Goal: Transaction & Acquisition: Purchase product/service

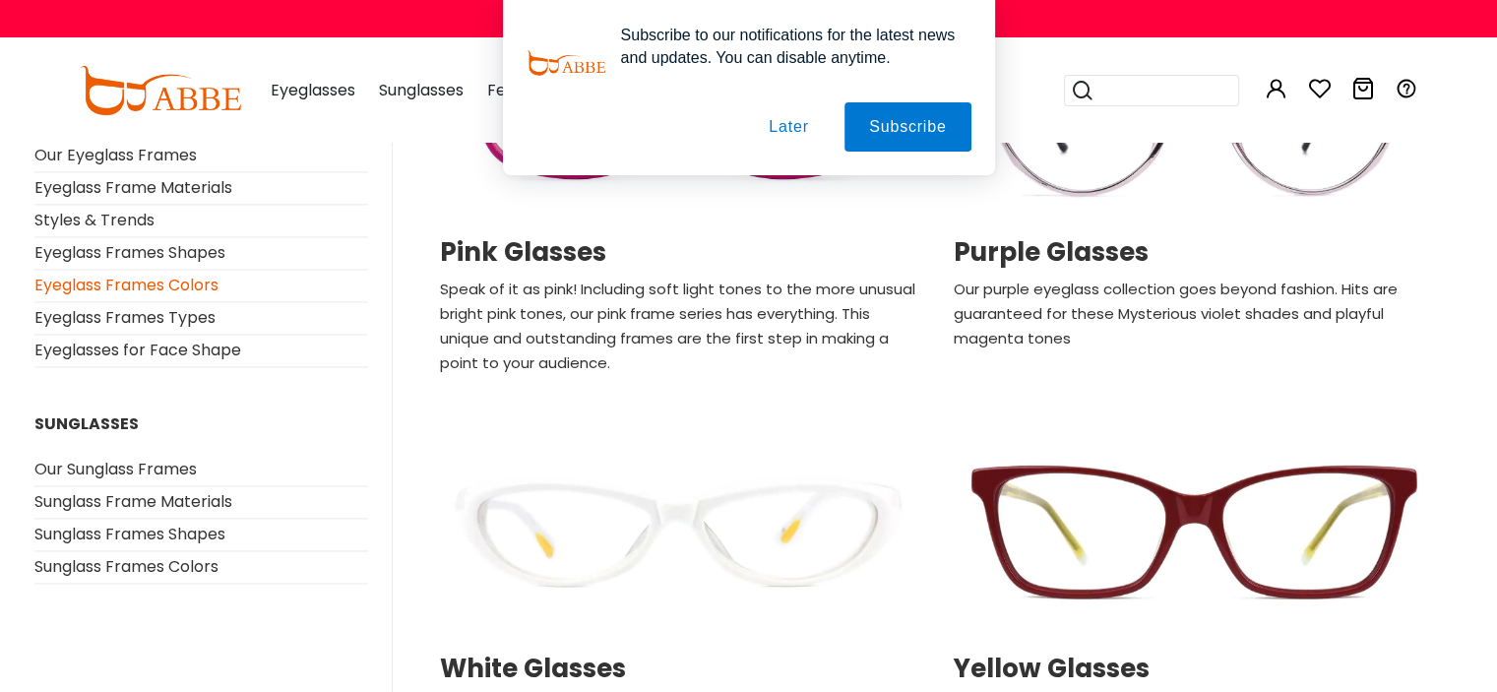
scroll to position [2985, 0]
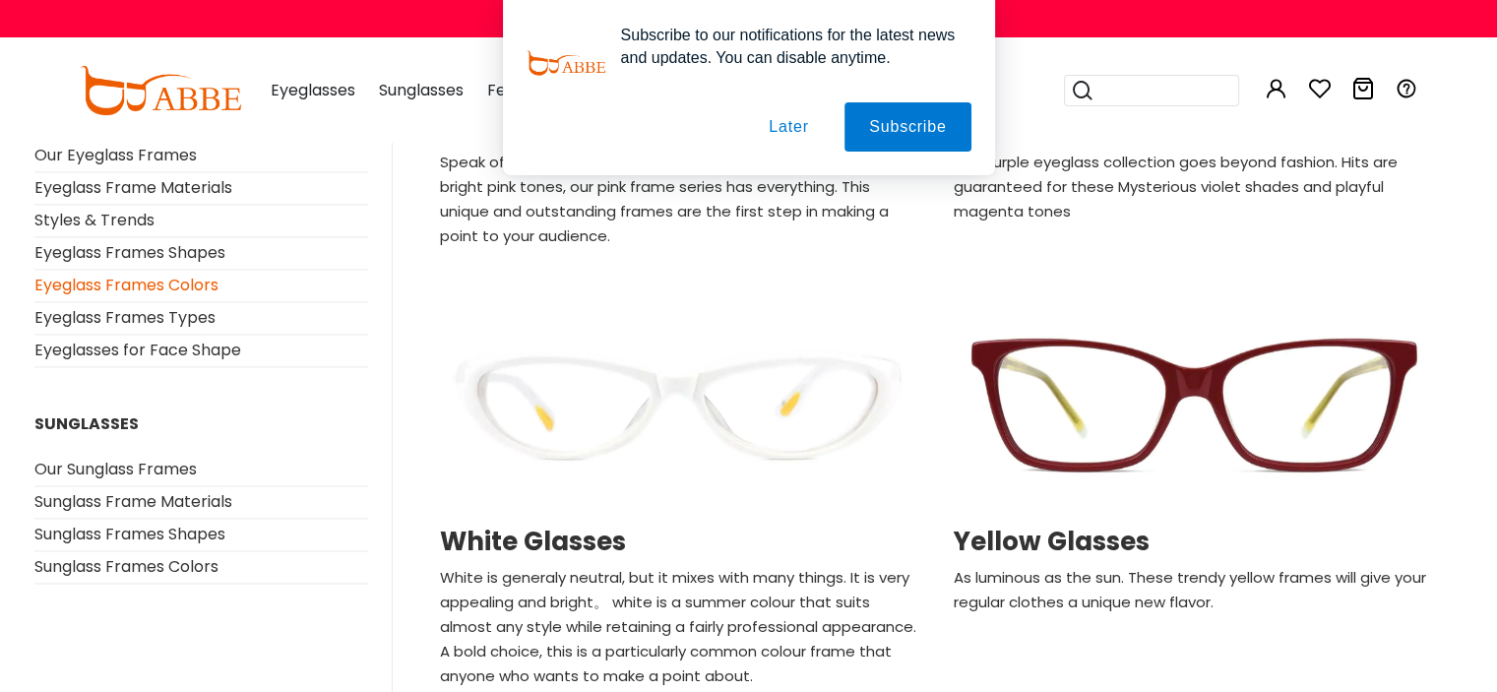
click at [681, 408] on img at bounding box center [679, 403] width 494 height 247
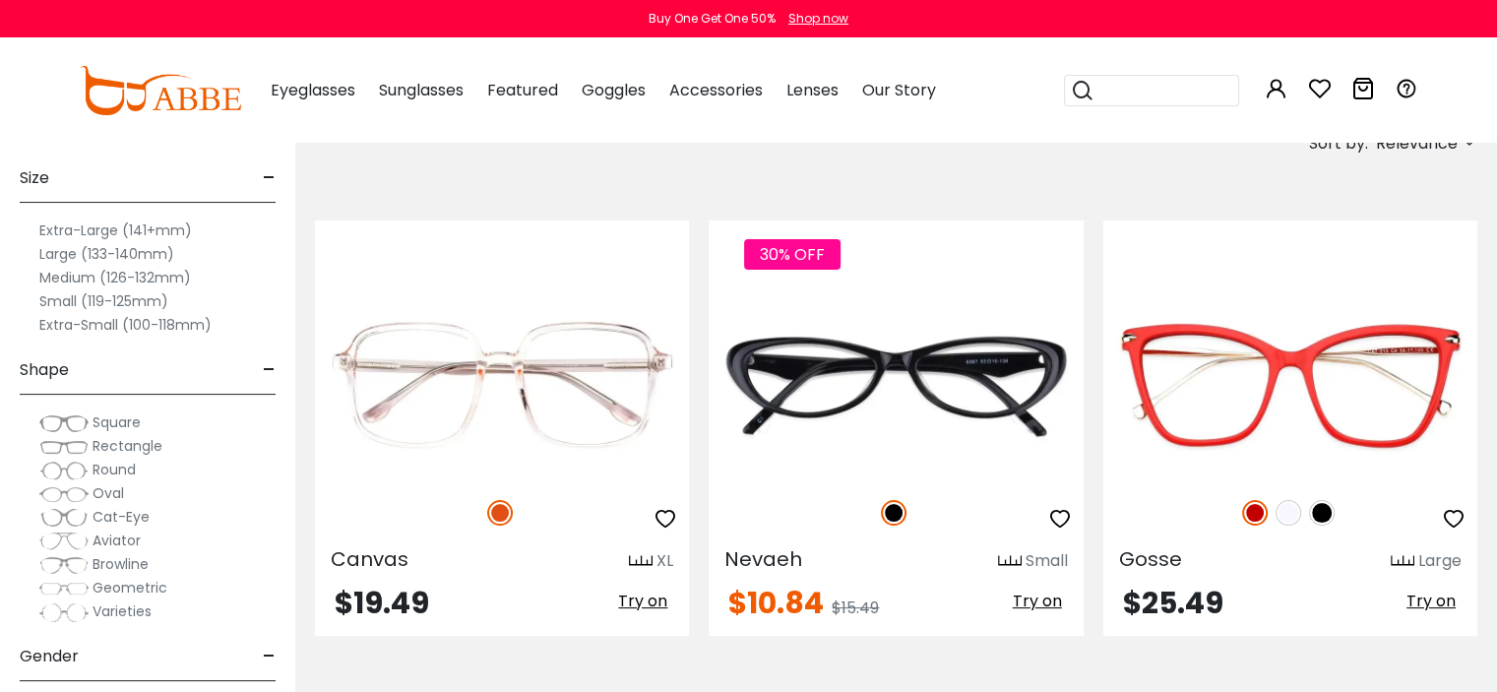
scroll to position [360, 0]
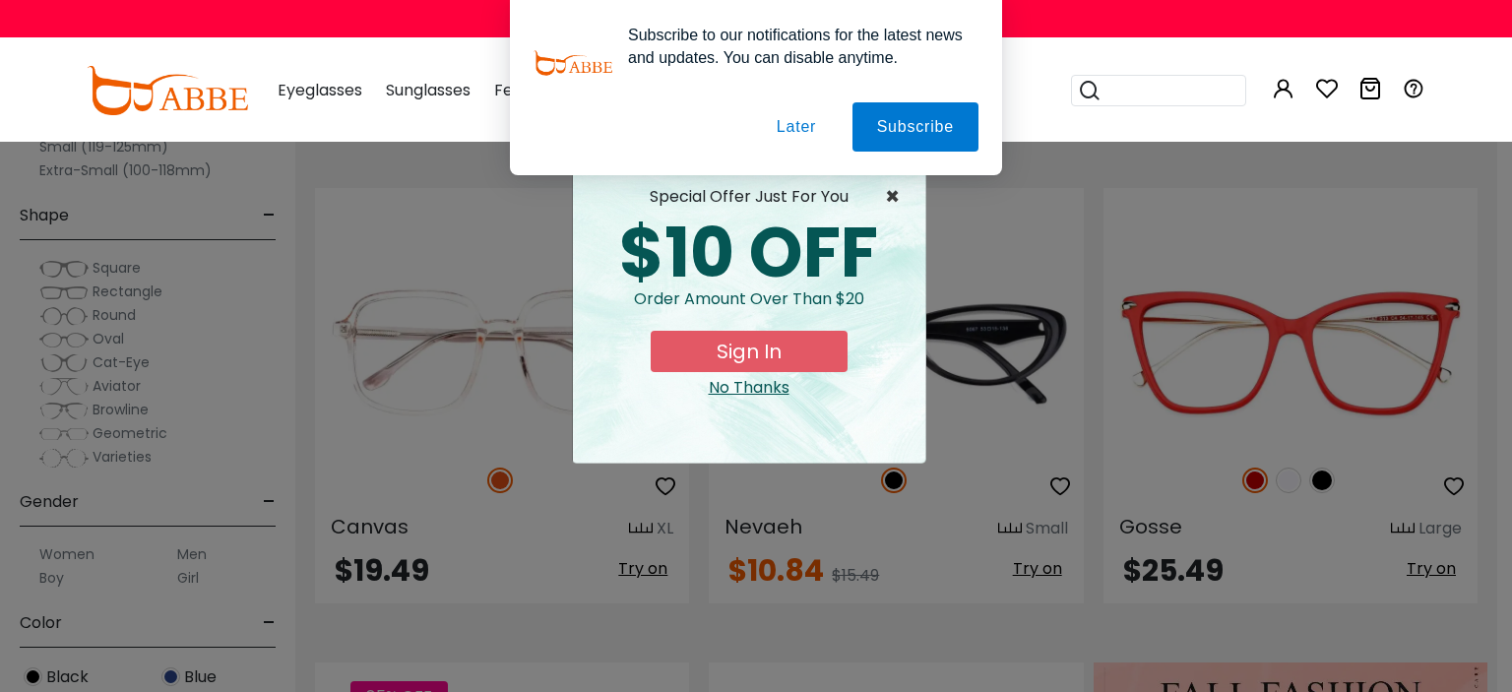
click at [885, 189] on span "×" at bounding box center [897, 197] width 25 height 24
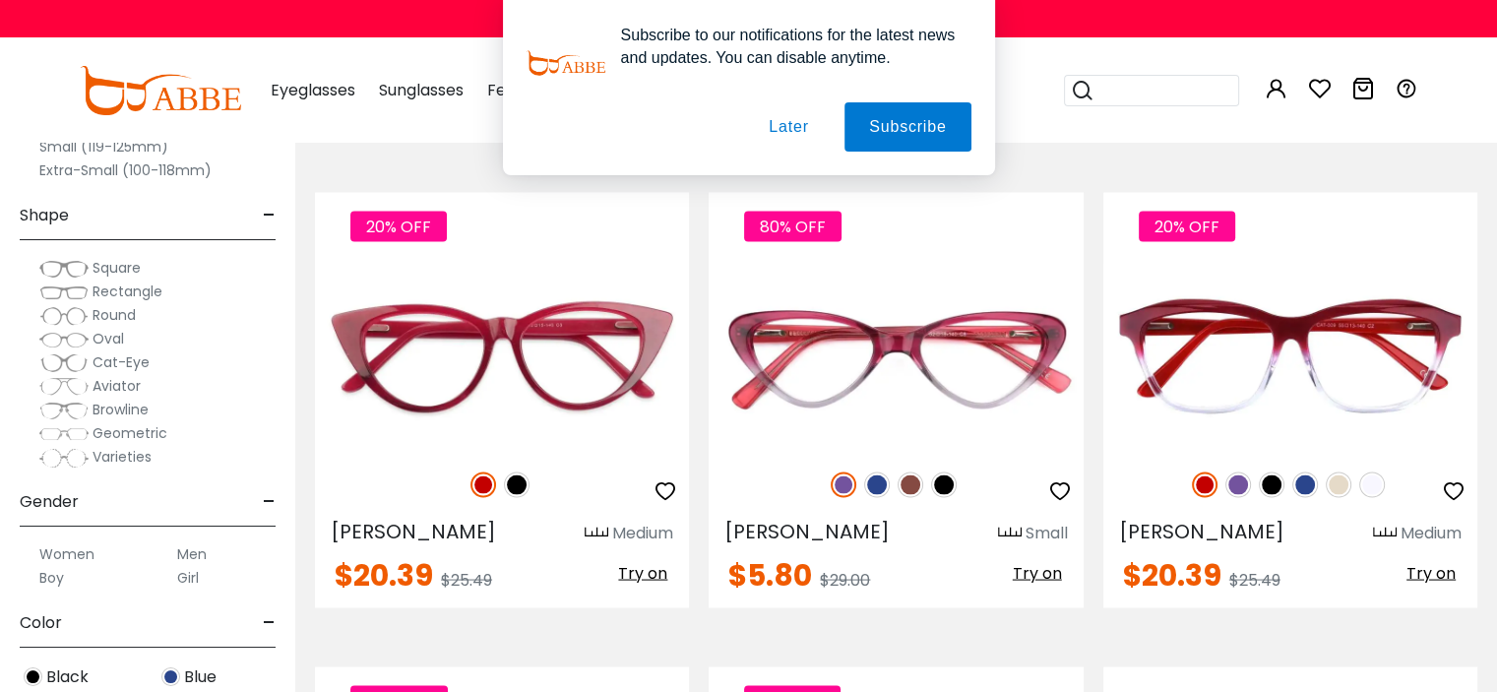
scroll to position [3740, 0]
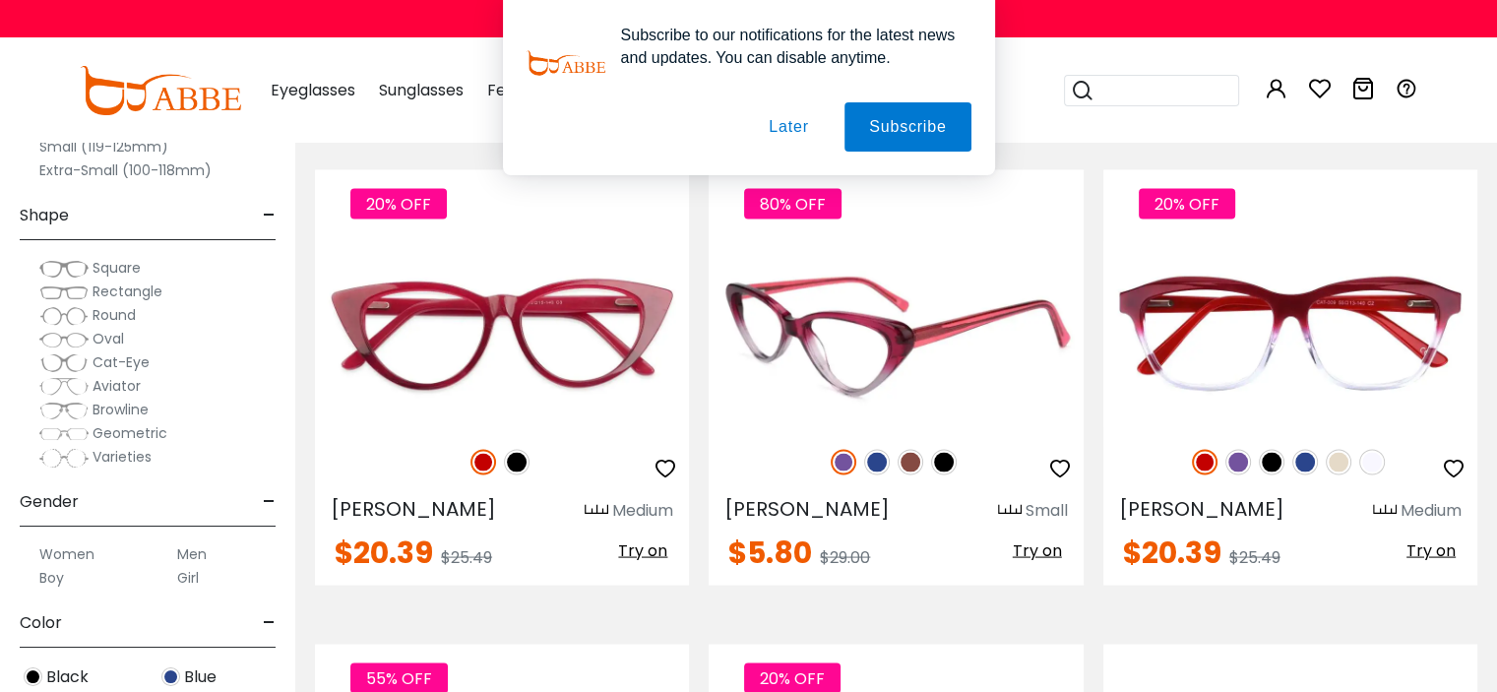
click at [904, 452] on img at bounding box center [911, 462] width 26 height 26
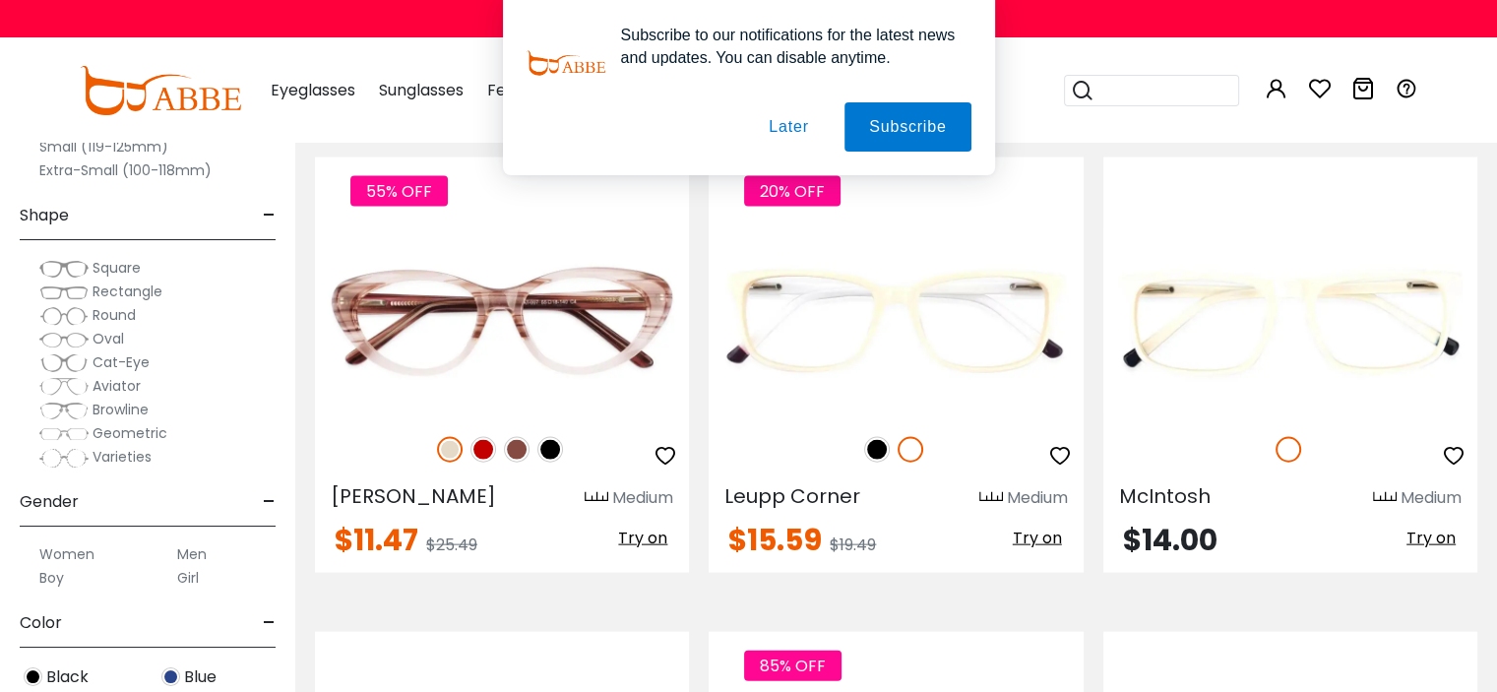
scroll to position [4232, 0]
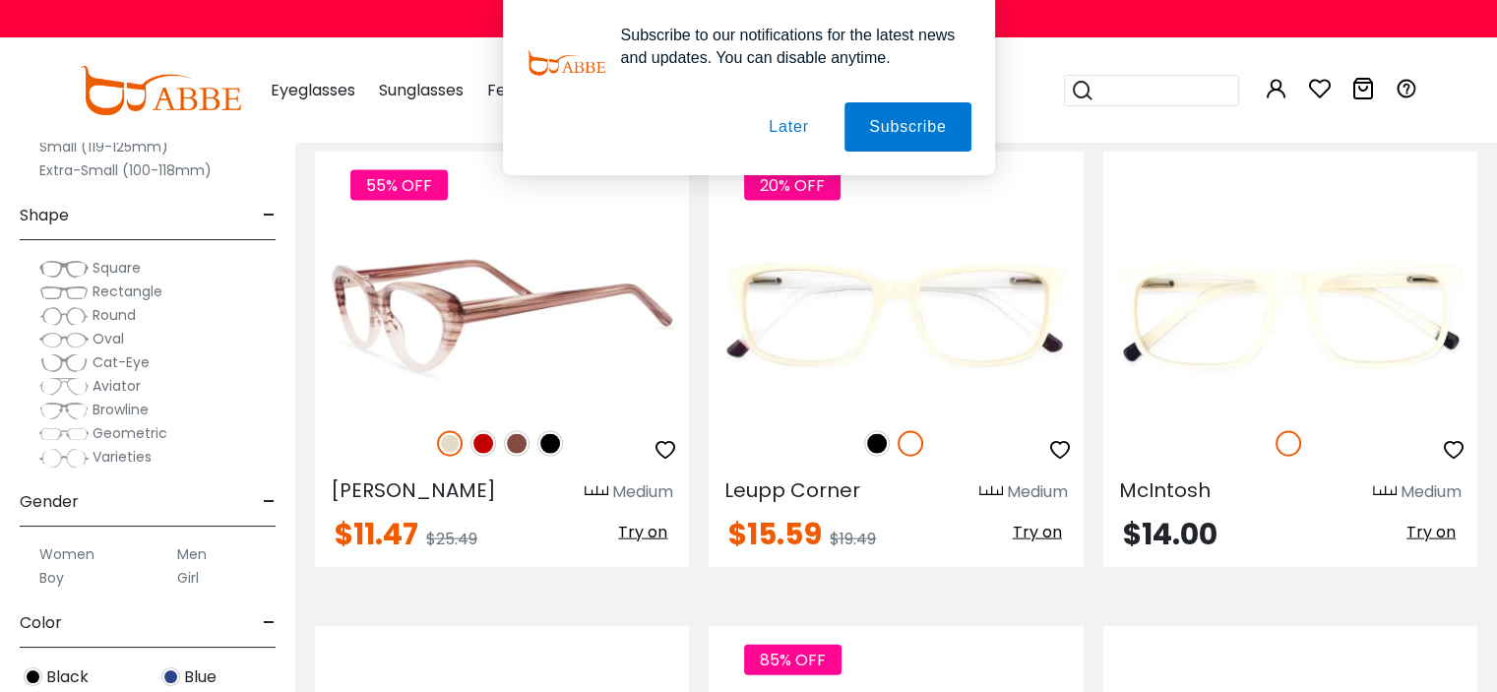
click at [470, 336] on img at bounding box center [502, 315] width 374 height 187
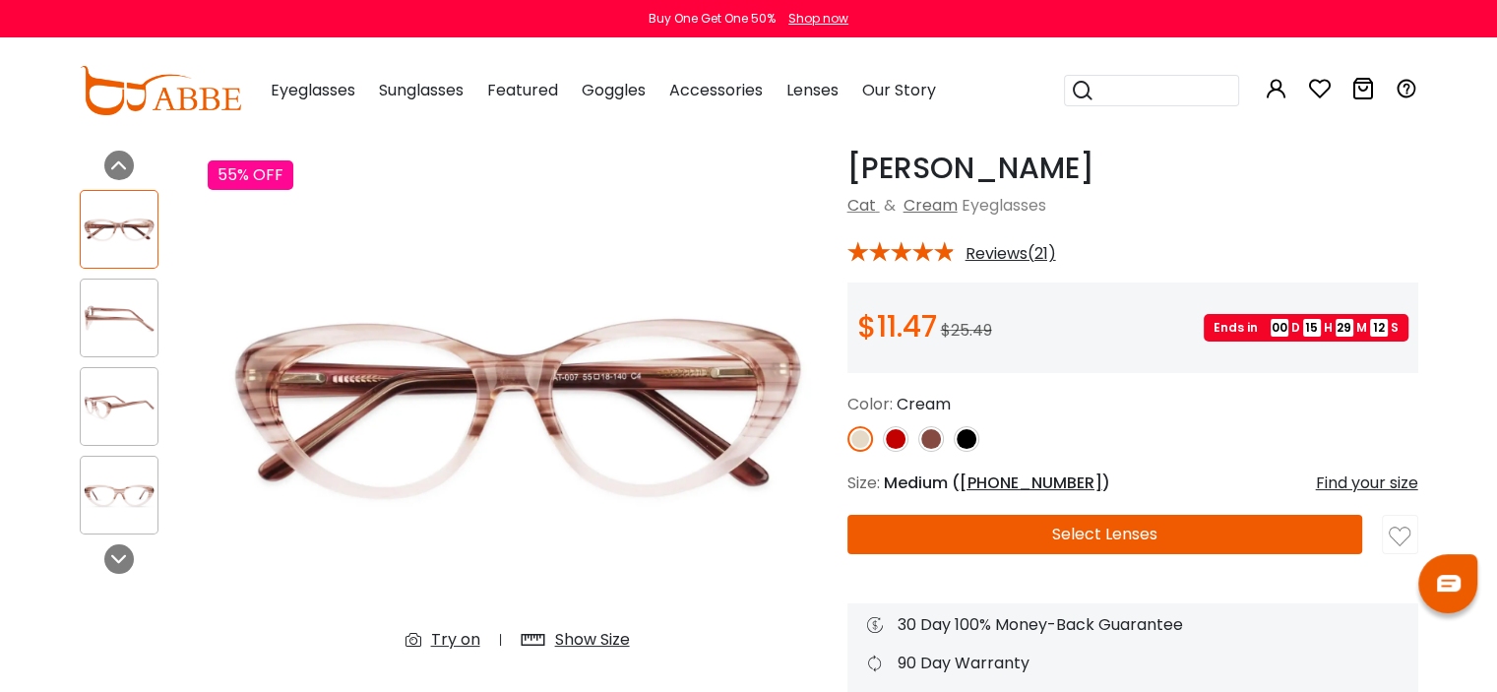
scroll to position [98, 0]
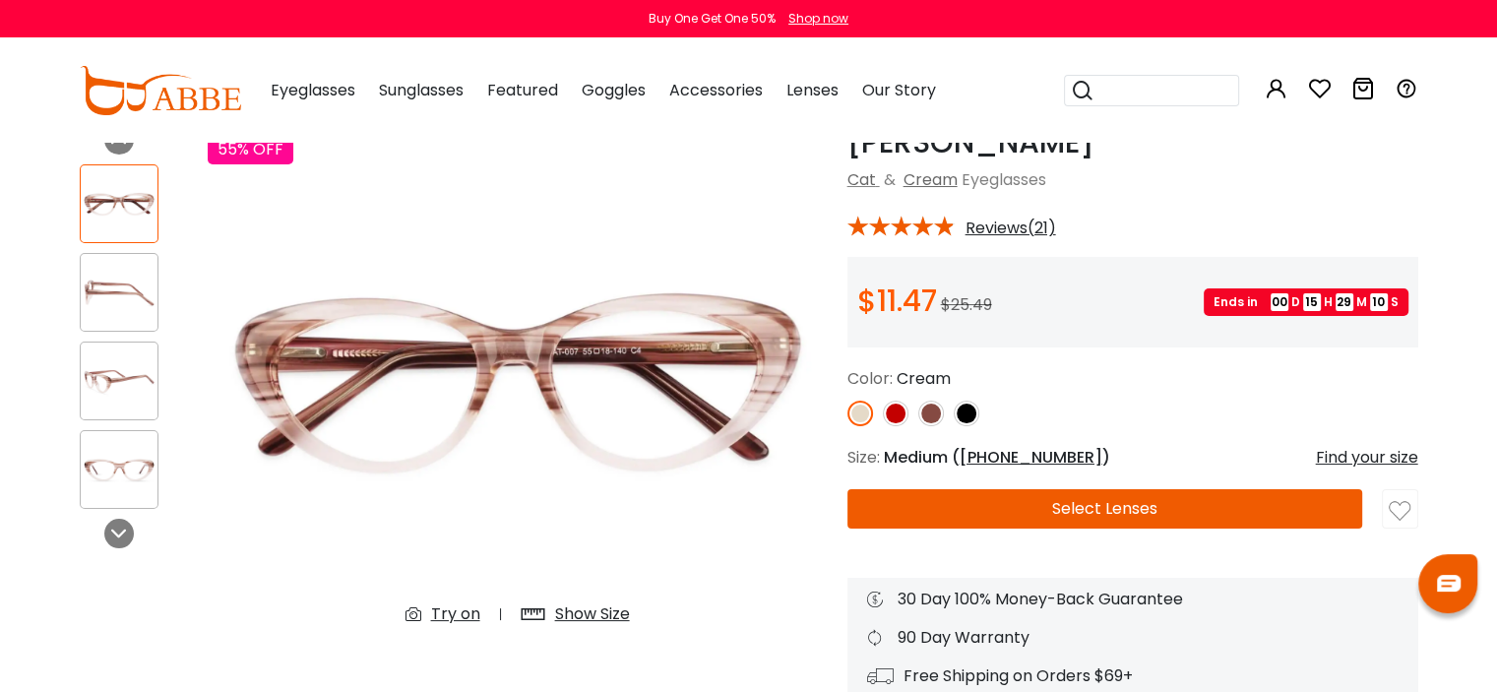
click at [457, 612] on div "Try on" at bounding box center [455, 614] width 49 height 24
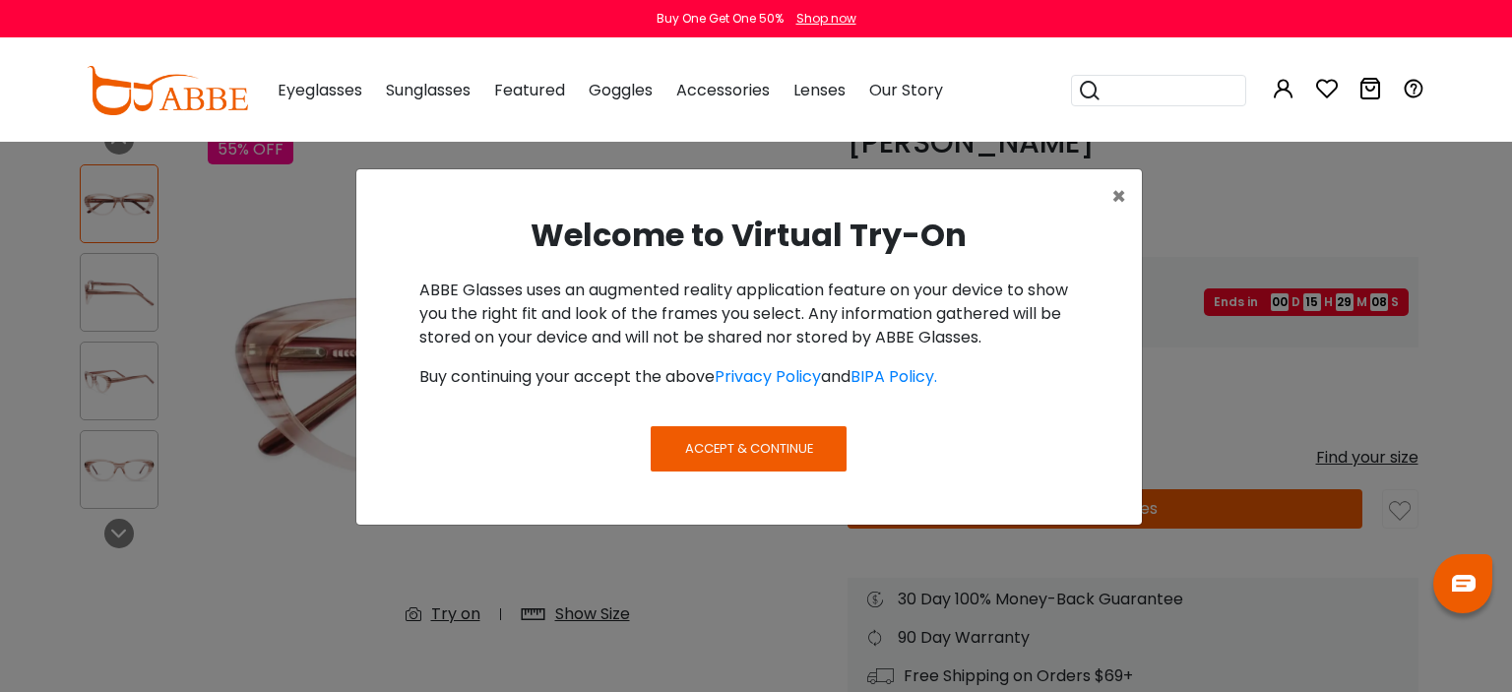
click at [736, 462] on button "Accept & Continue" at bounding box center [748, 448] width 195 height 45
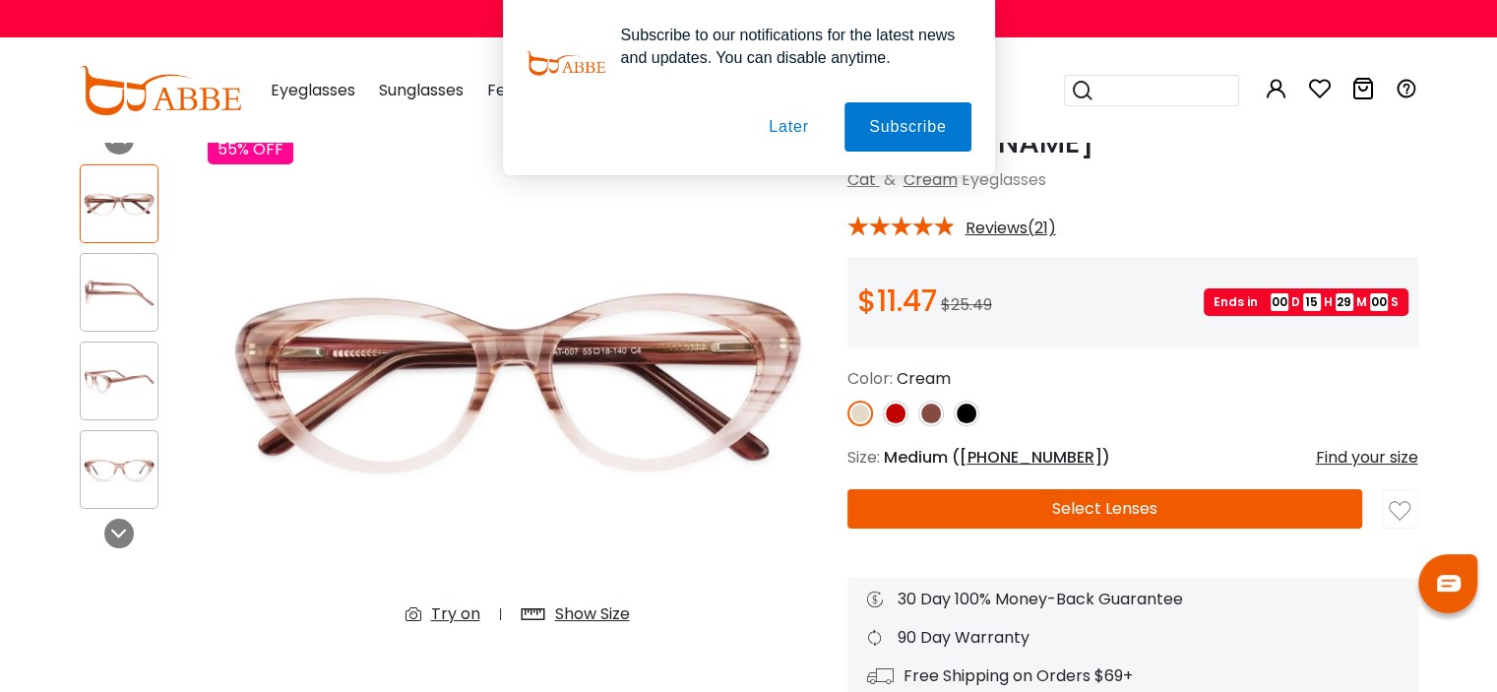
click at [792, 131] on button "Later" at bounding box center [788, 126] width 89 height 49
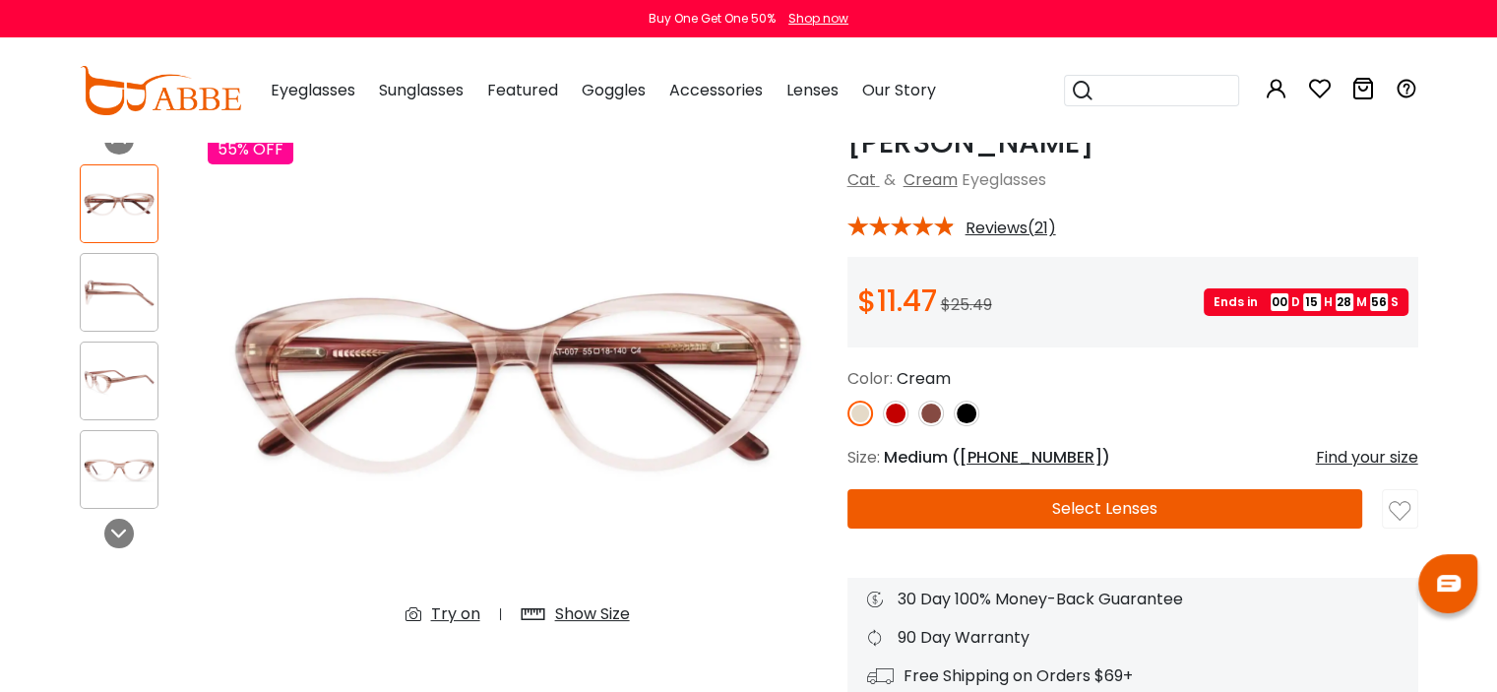
click at [445, 615] on div "Try on" at bounding box center [455, 614] width 49 height 24
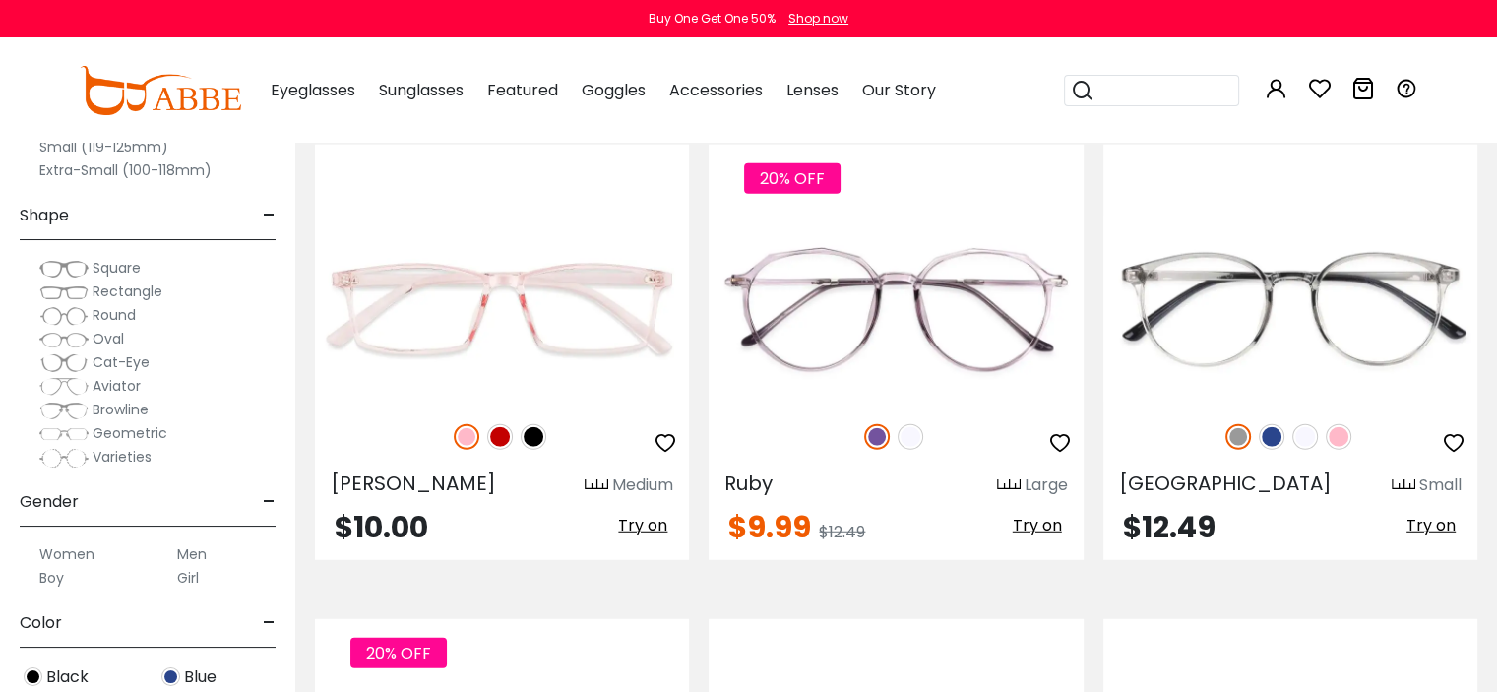
scroll to position [5190, 0]
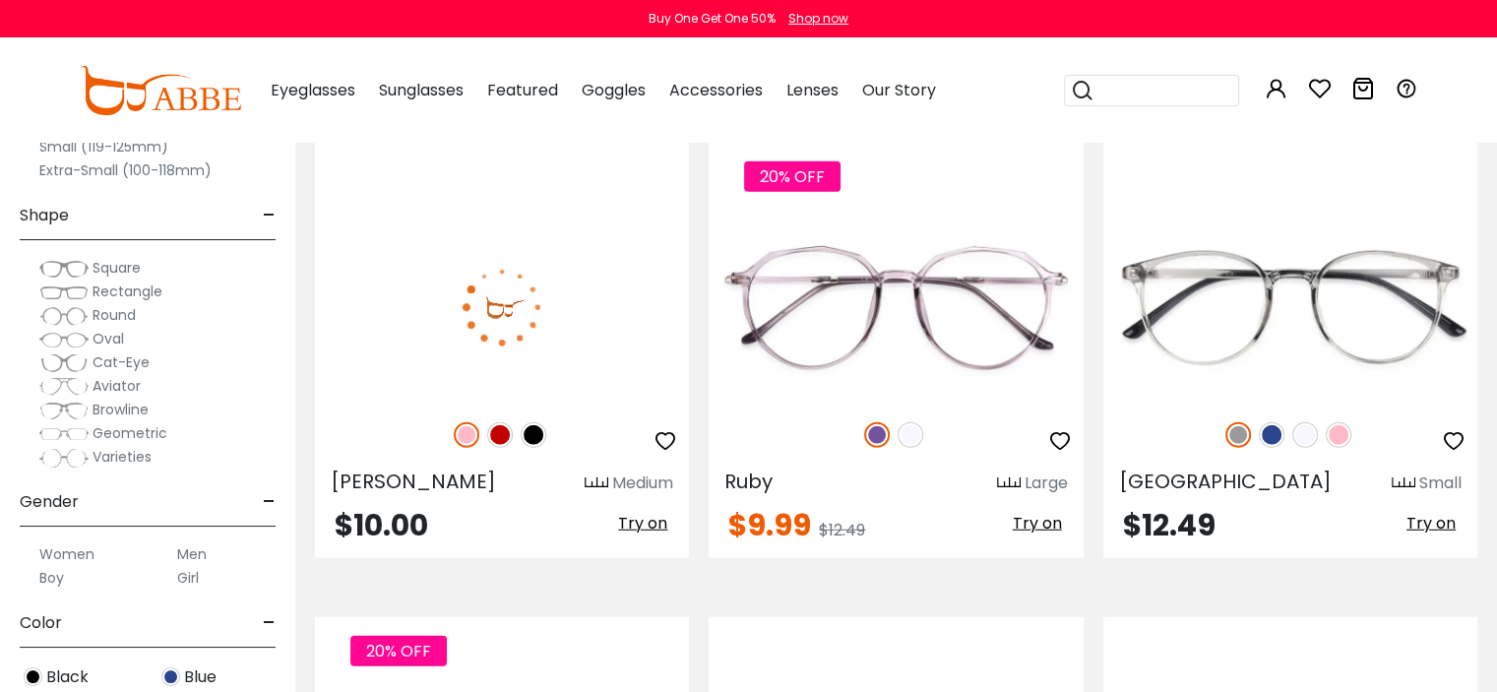
click at [574, 291] on img at bounding box center [502, 307] width 374 height 187
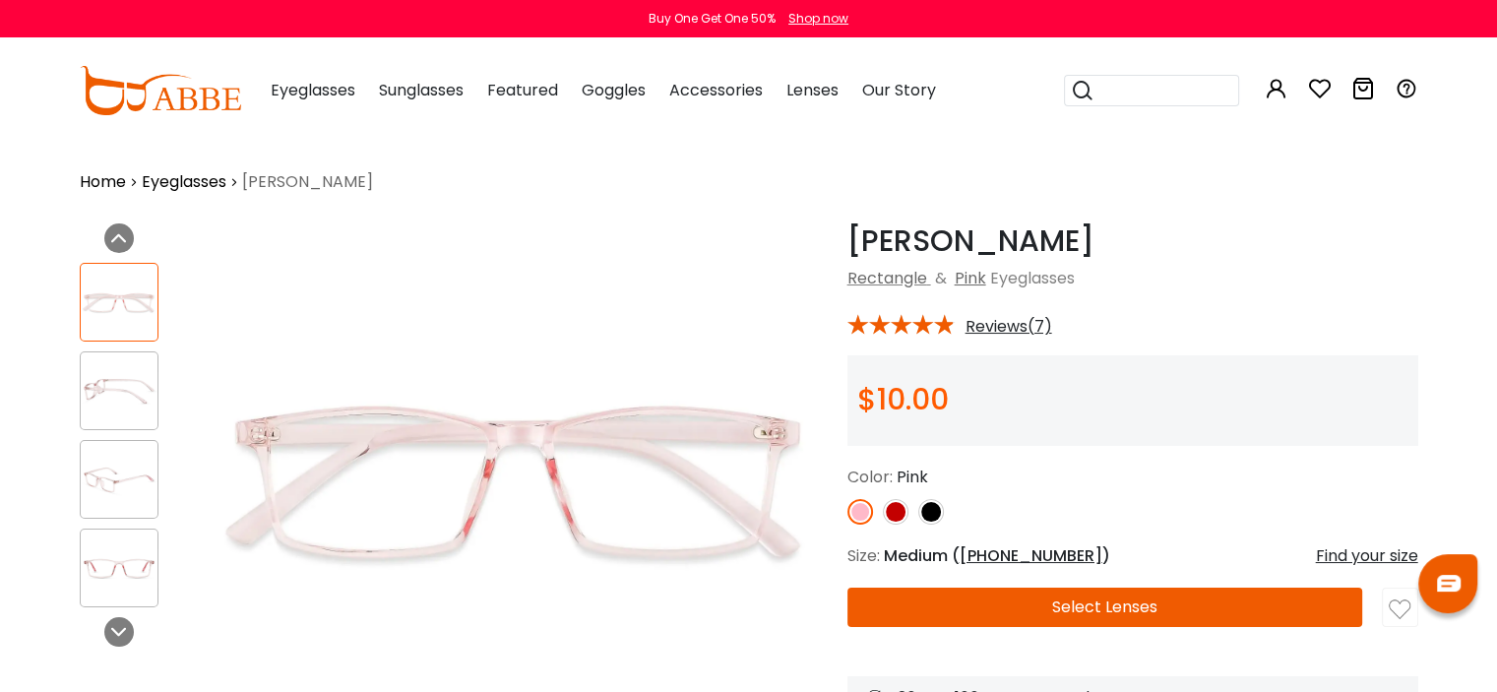
drag, startPoint x: 496, startPoint y: 314, endPoint x: 447, endPoint y: 314, distance: 49.2
drag, startPoint x: 447, startPoint y: 314, endPoint x: 110, endPoint y: 408, distance: 349.6
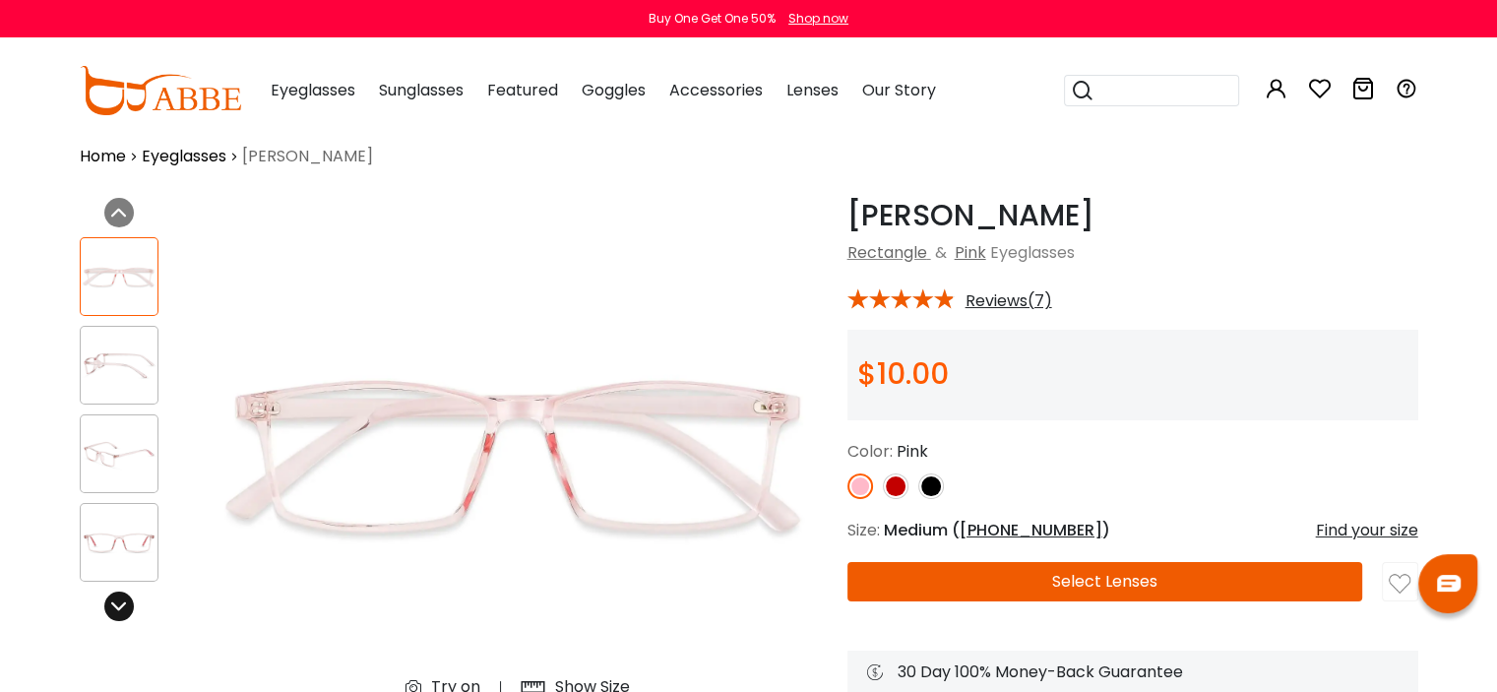
scroll to position [98, 0]
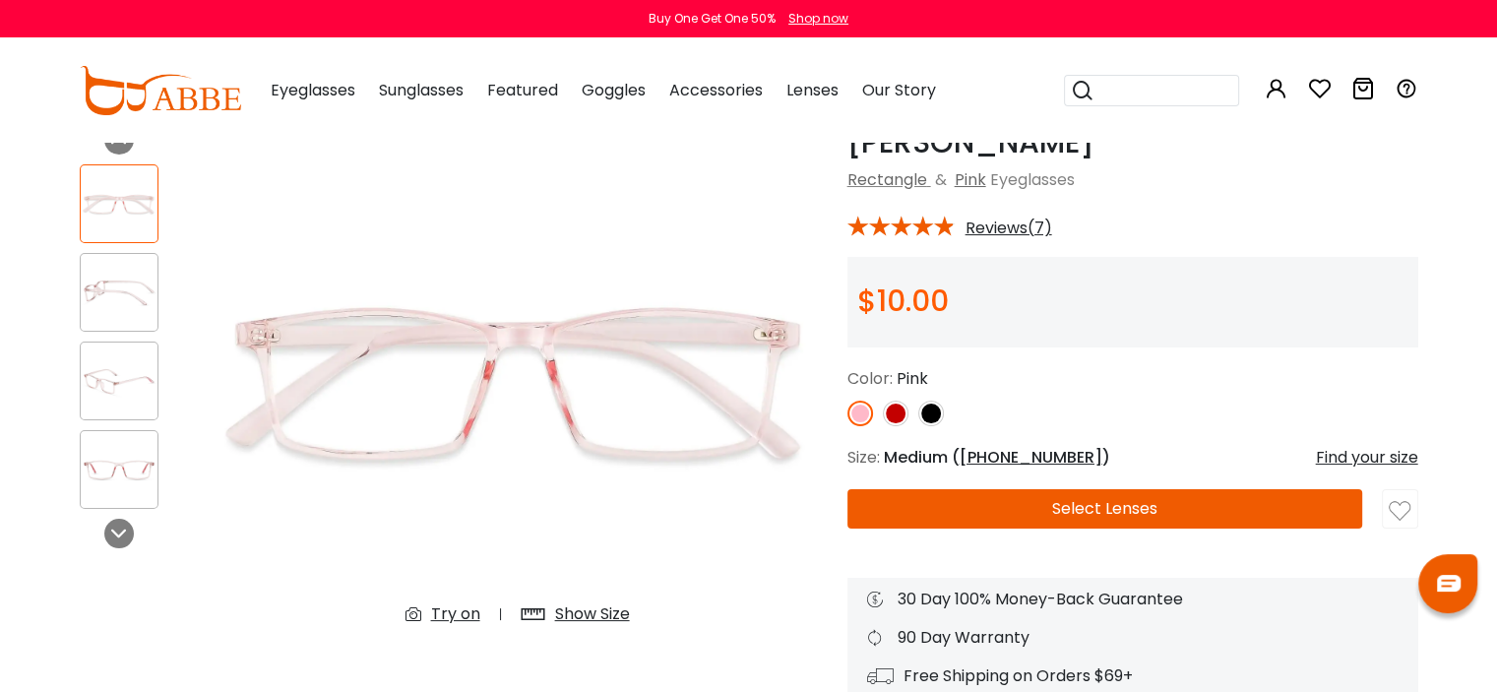
click at [463, 619] on div "Try on" at bounding box center [455, 614] width 49 height 24
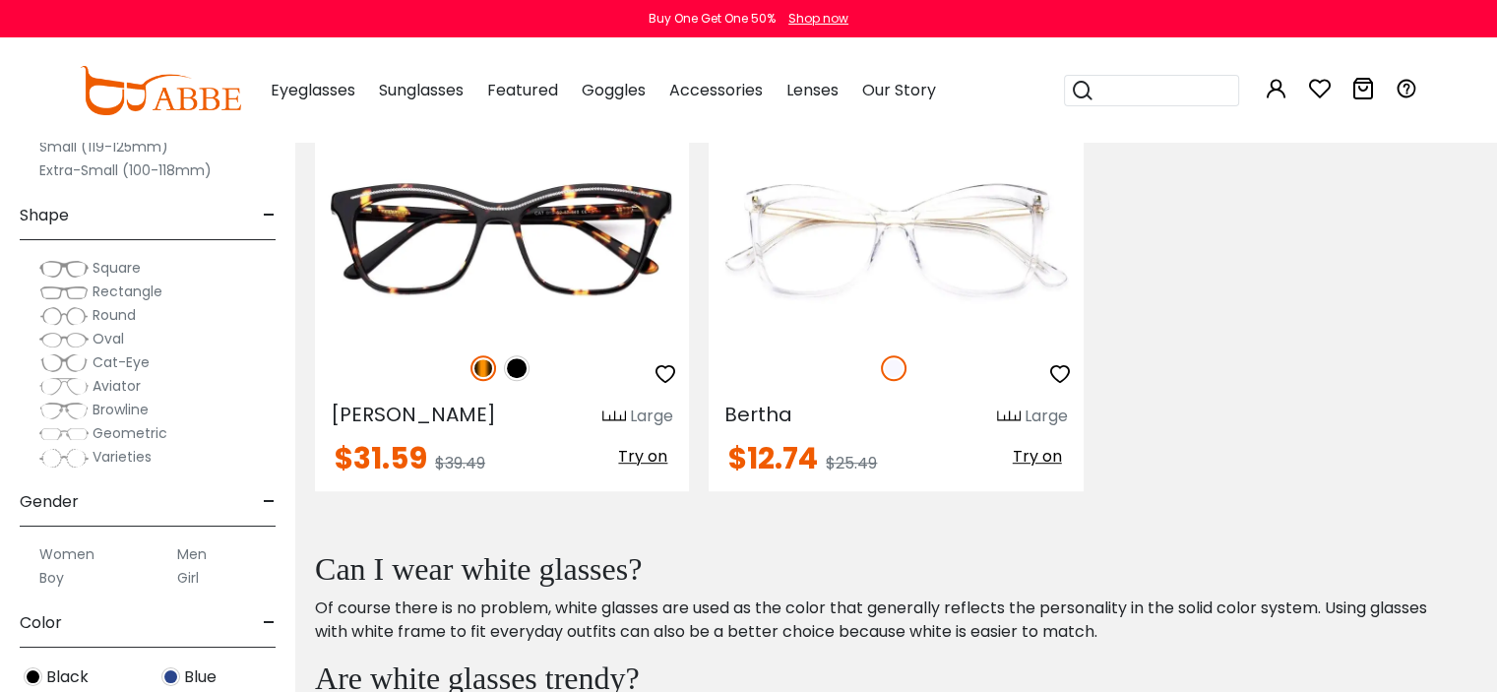
scroll to position [8602, 0]
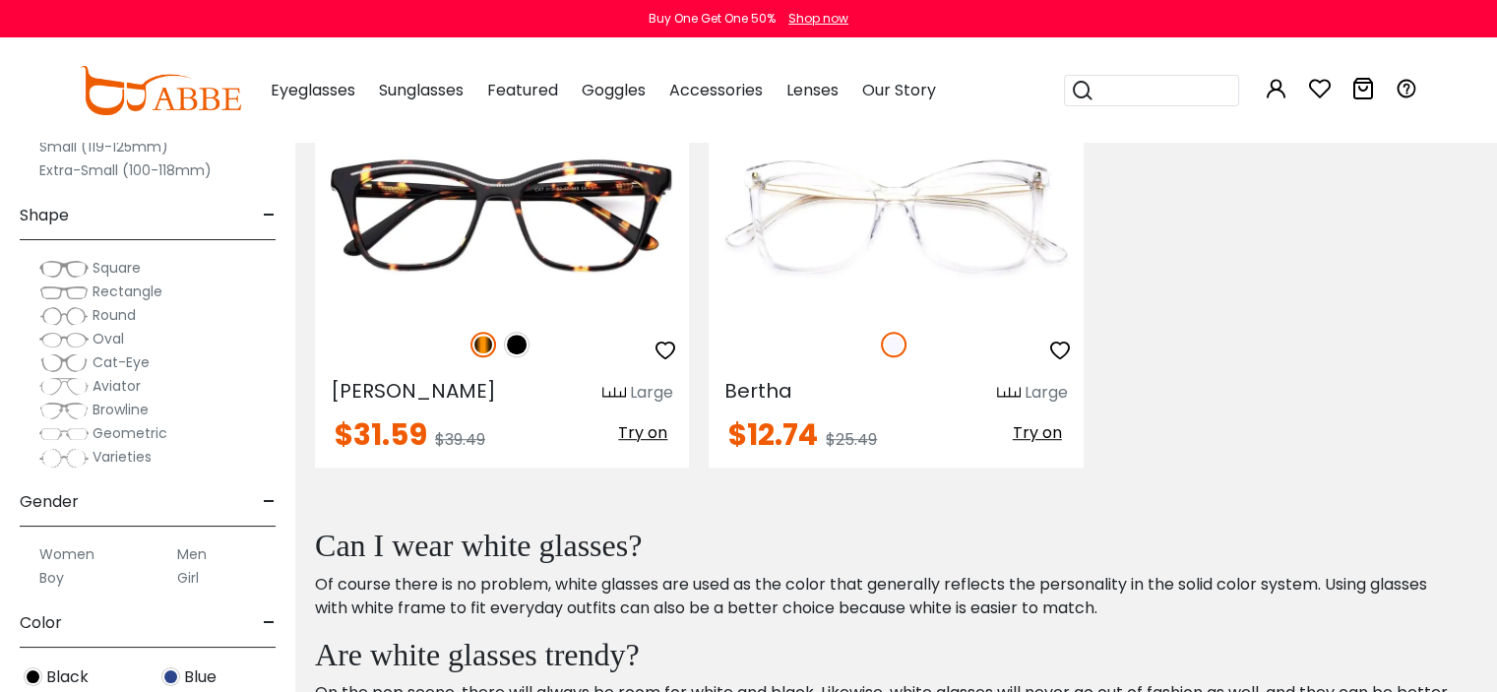
click at [71, 356] on img at bounding box center [63, 363] width 49 height 20
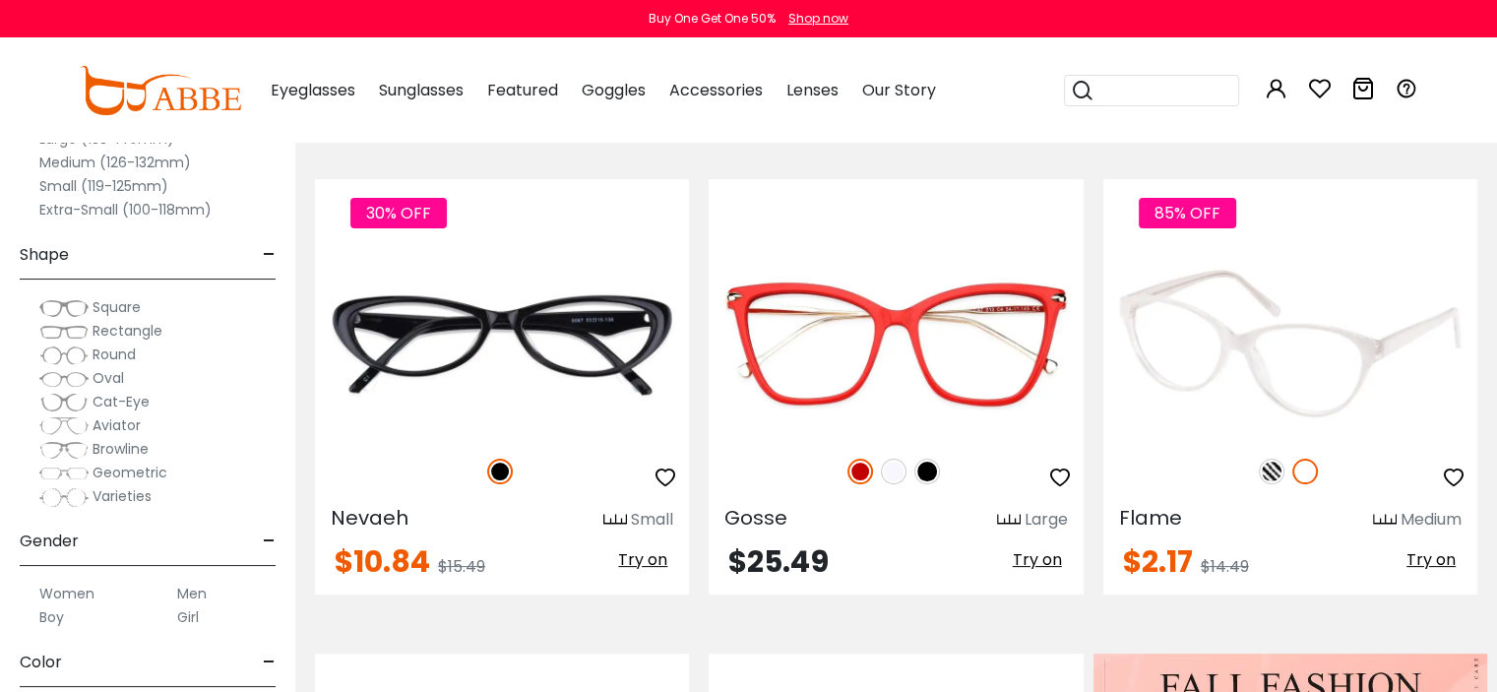
scroll to position [394, 0]
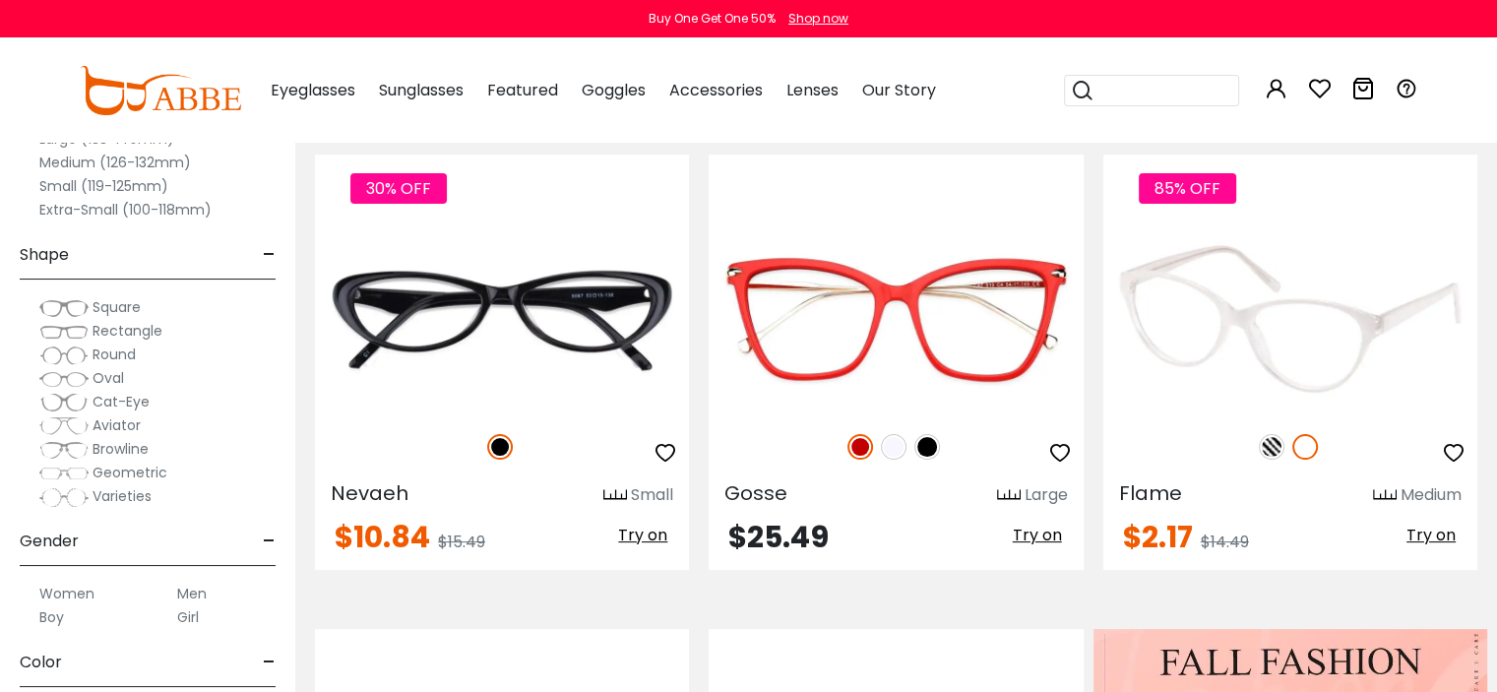
click at [1425, 318] on img at bounding box center [1290, 318] width 374 height 187
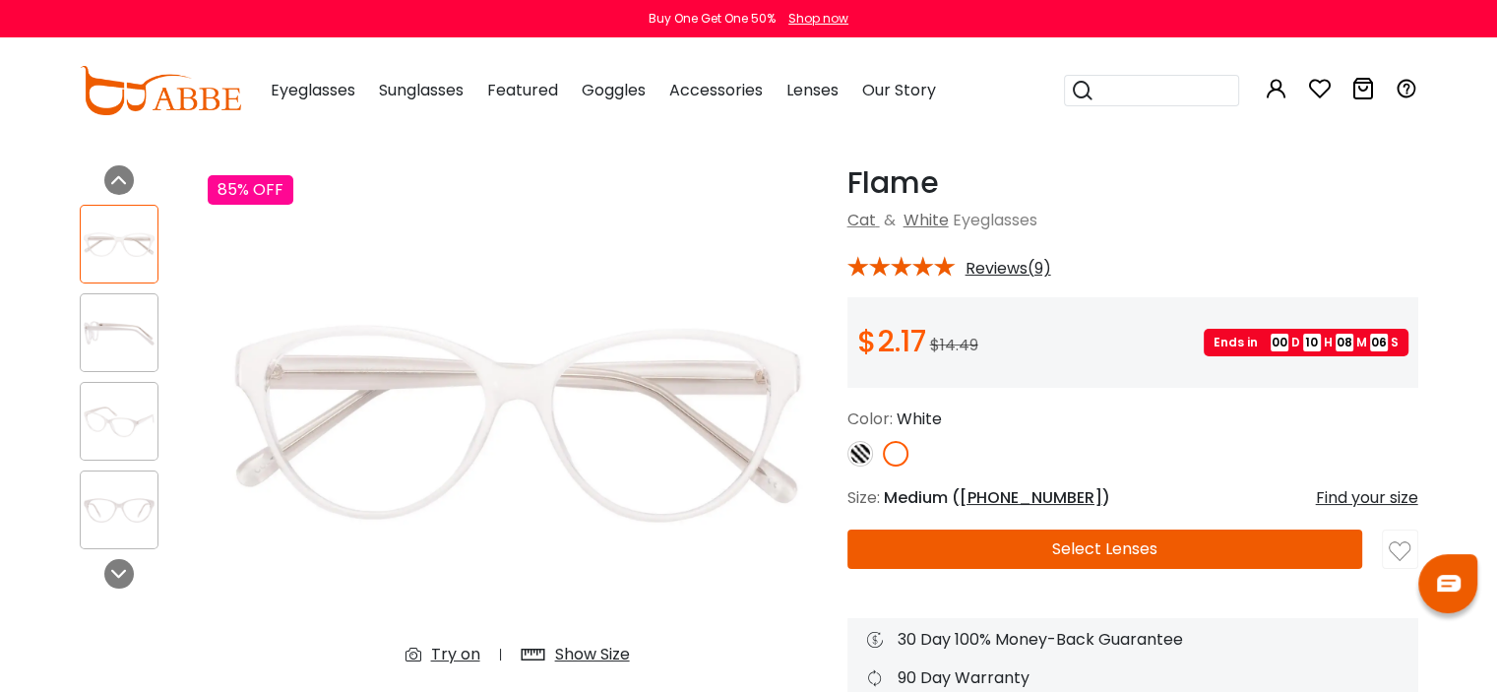
scroll to position [98, 0]
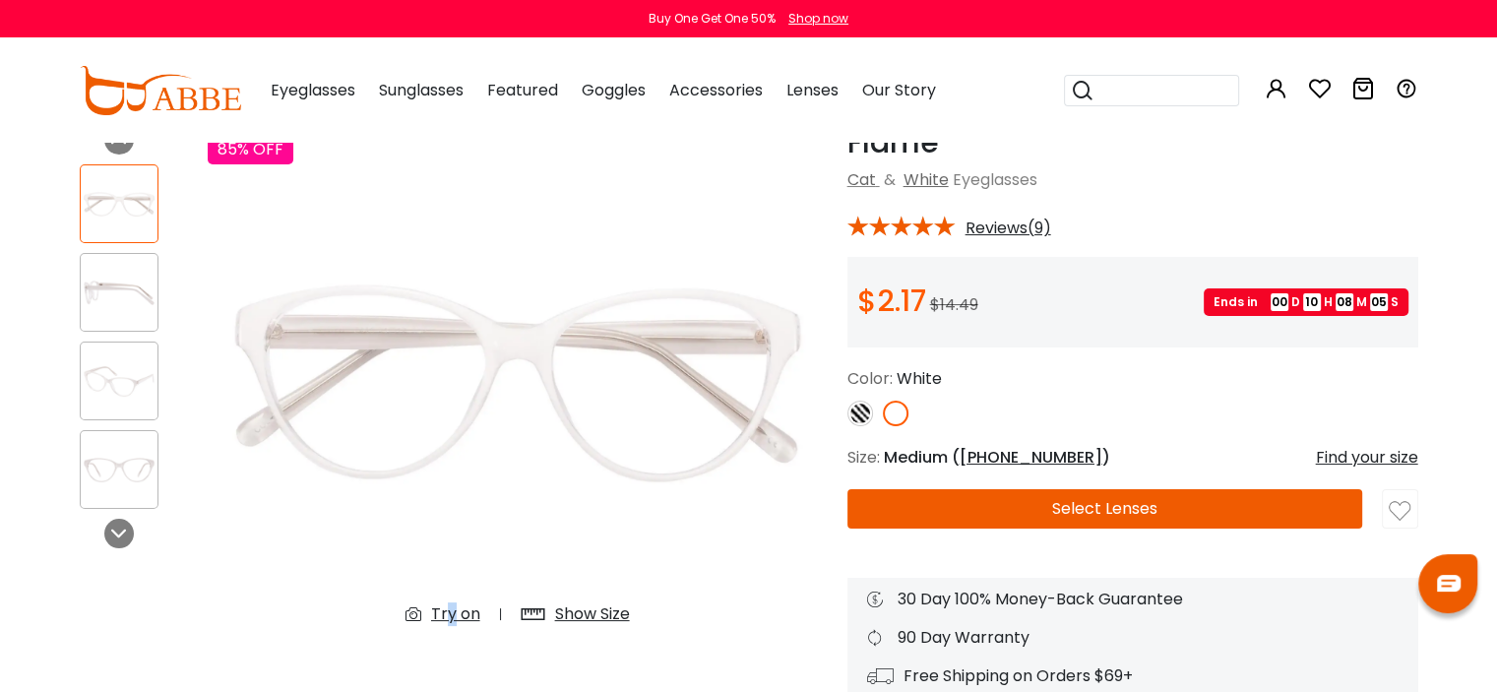
drag, startPoint x: 448, startPoint y: 620, endPoint x: 439, endPoint y: 610, distance: 13.2
click at [444, 615] on div "Try on" at bounding box center [455, 614] width 49 height 24
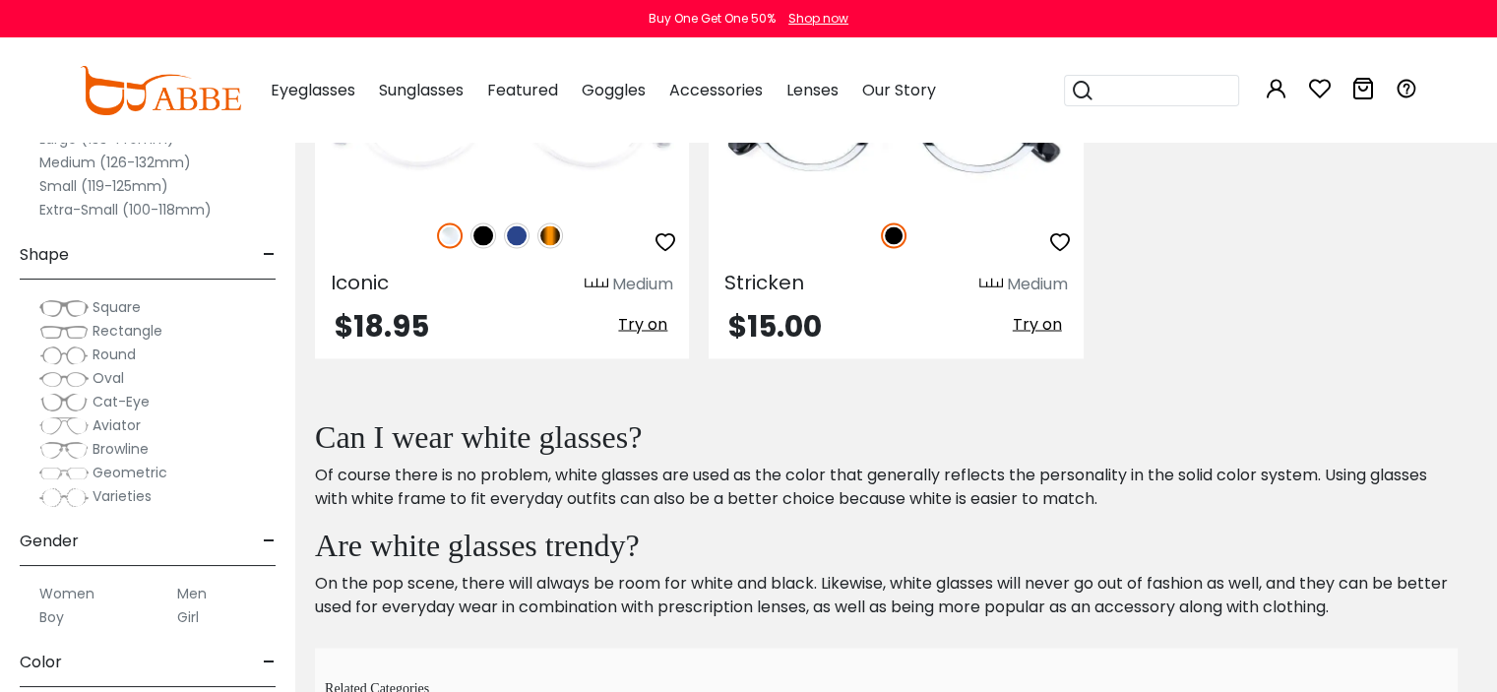
scroll to position [3576, 0]
